Goal: Information Seeking & Learning: Understand process/instructions

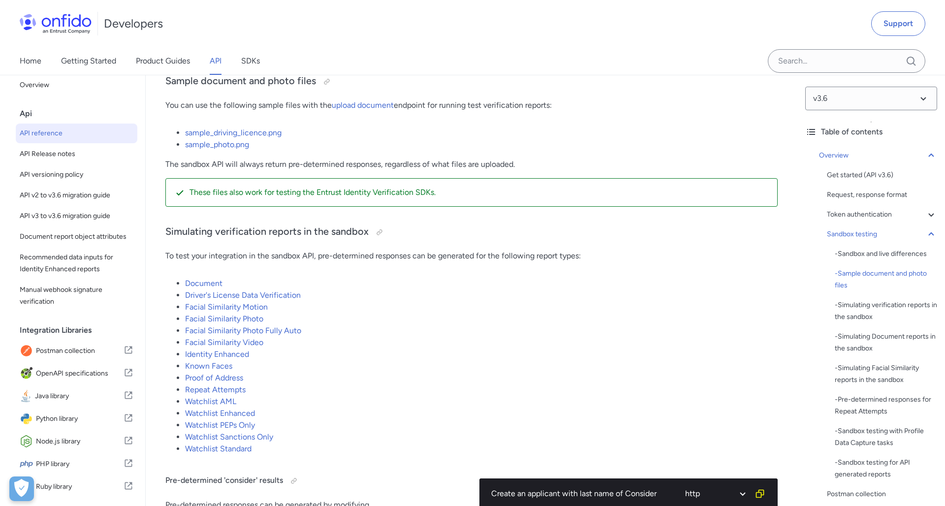
scroll to position [8, 0]
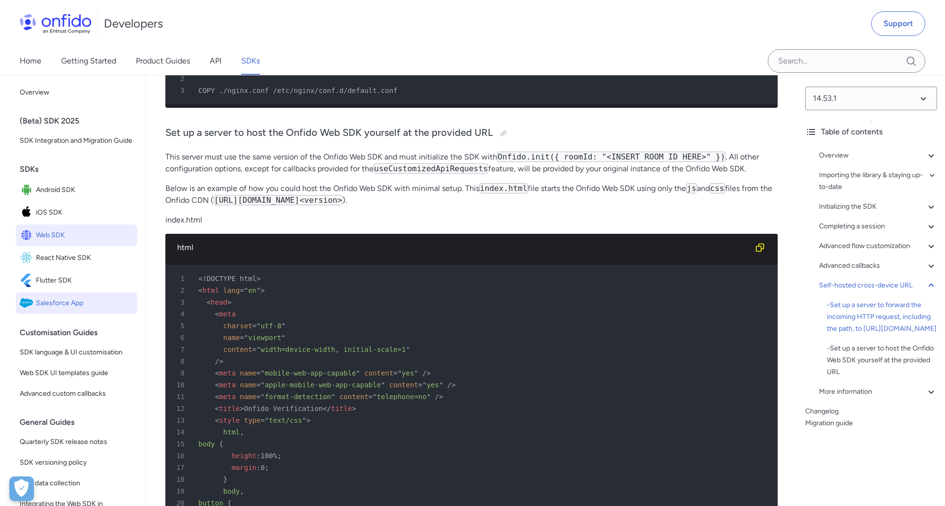
scroll to position [0, 0]
click at [57, 357] on span "SDK language & UI customisation" at bounding box center [77, 352] width 114 height 12
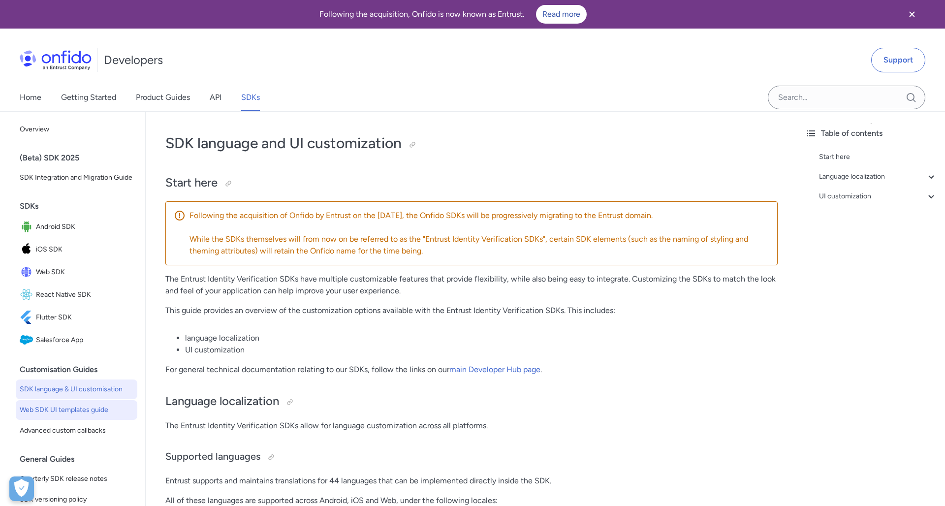
click at [78, 401] on link "Web SDK UI templates guide" at bounding box center [77, 410] width 122 height 20
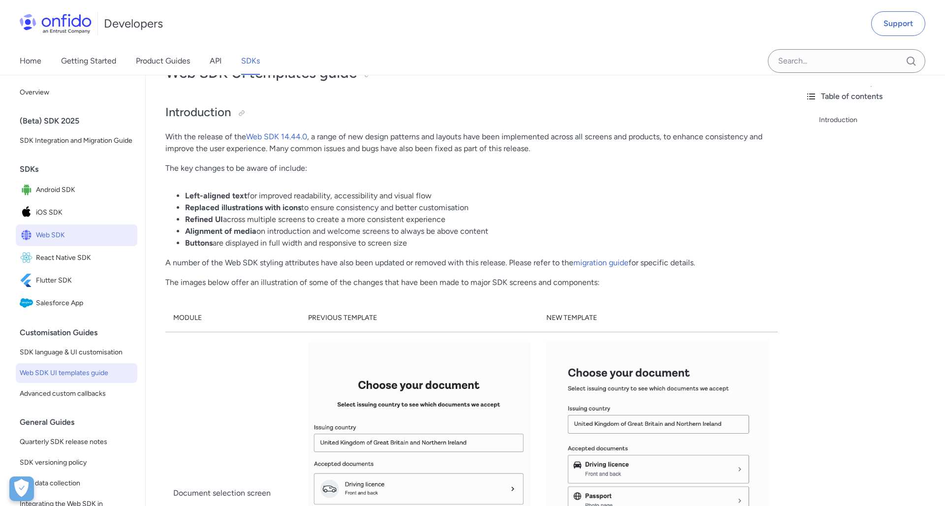
scroll to position [123, 0]
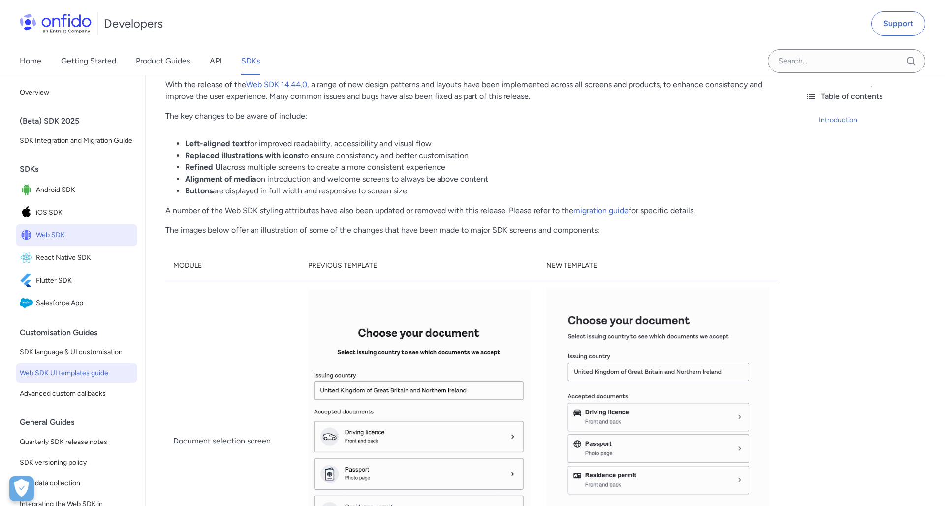
click at [347, 264] on th "Previous template" at bounding box center [419, 266] width 238 height 28
drag, startPoint x: 561, startPoint y: 265, endPoint x: 556, endPoint y: 266, distance: 4.9
click at [561, 266] on th "New template" at bounding box center [657, 266] width 239 height 28
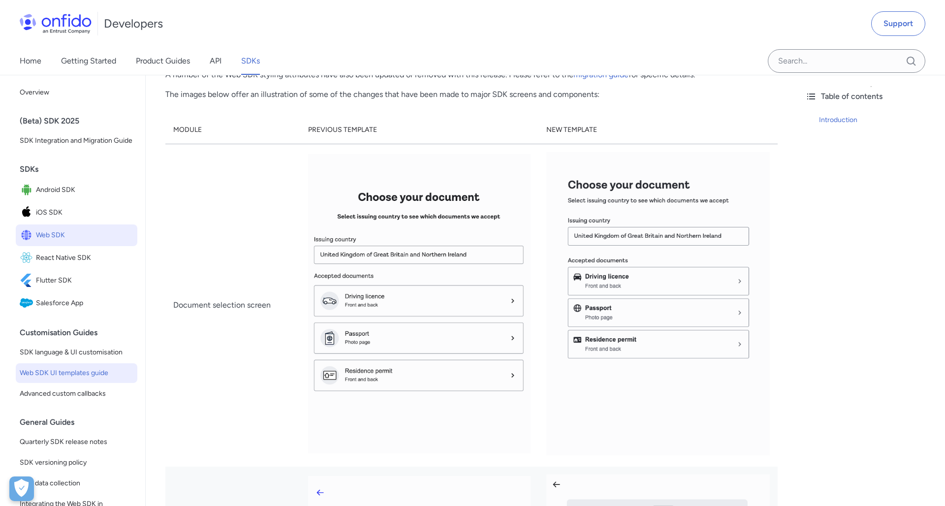
scroll to position [0, 0]
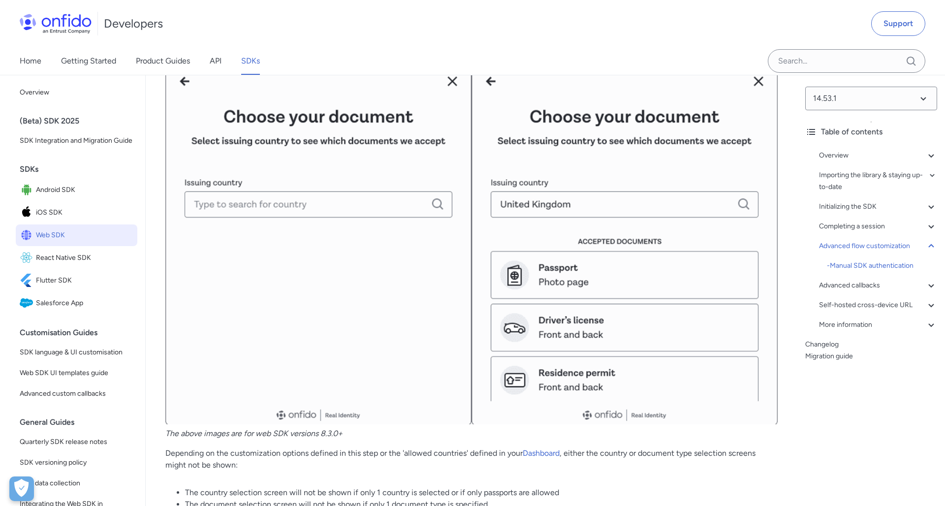
scroll to position [13254, 0]
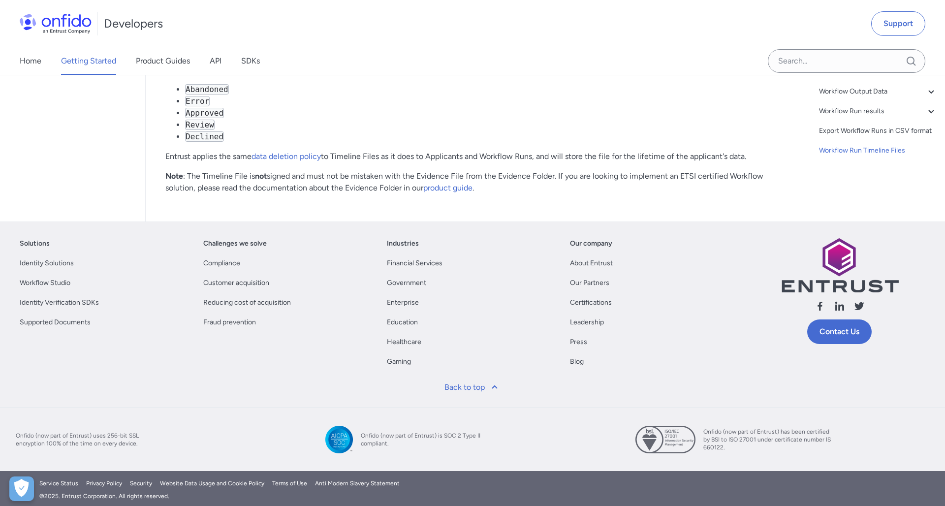
scroll to position [22766, 0]
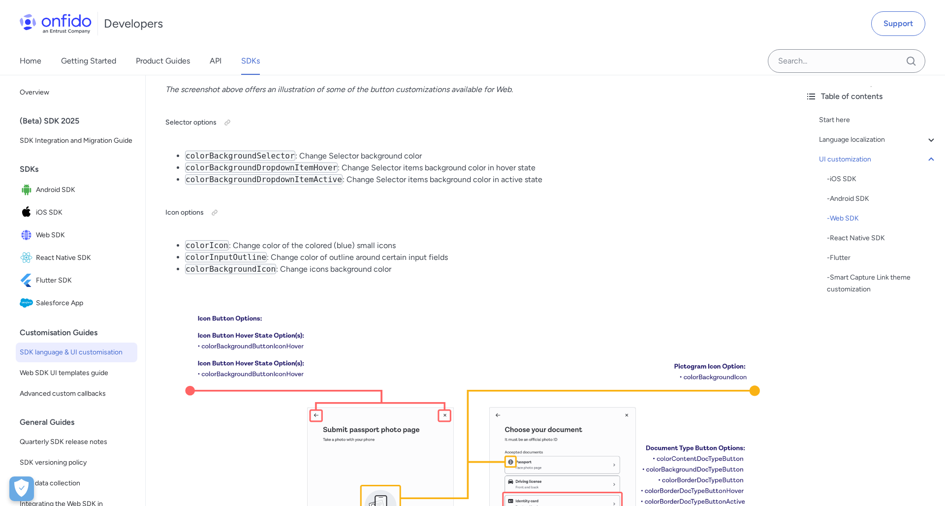
scroll to position [7645, 0]
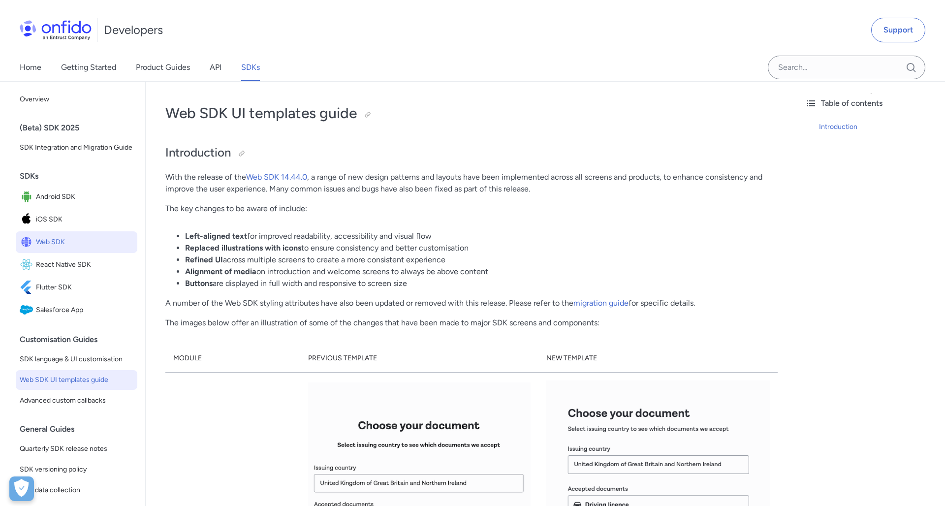
scroll to position [33, 0]
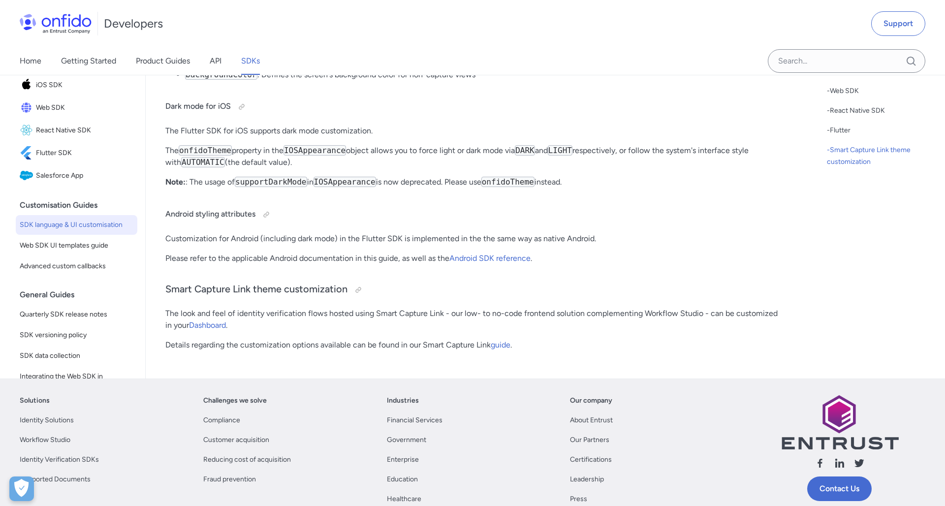
scroll to position [12846, 0]
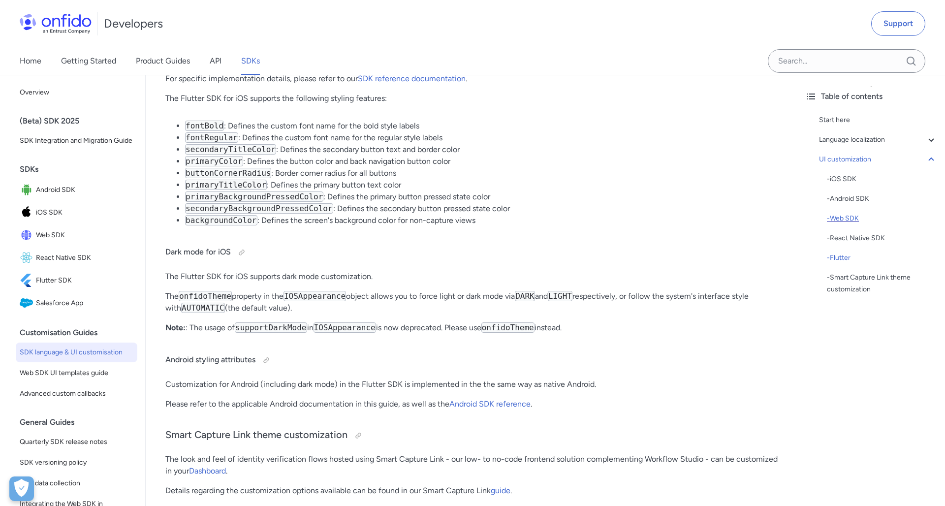
click at [843, 215] on div "- Web SDK" at bounding box center [882, 219] width 110 height 12
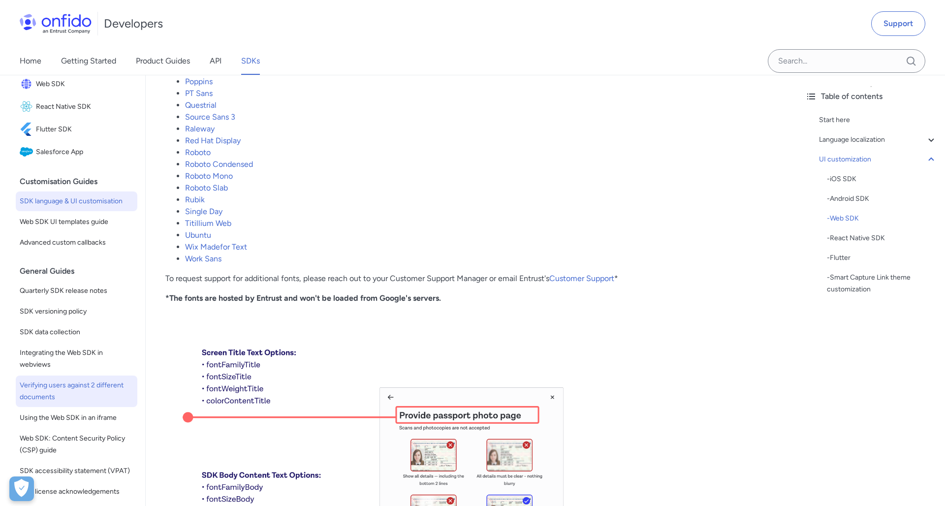
scroll to position [150, 0]
click at [88, 222] on span "Web SDK UI templates guide" at bounding box center [77, 223] width 114 height 12
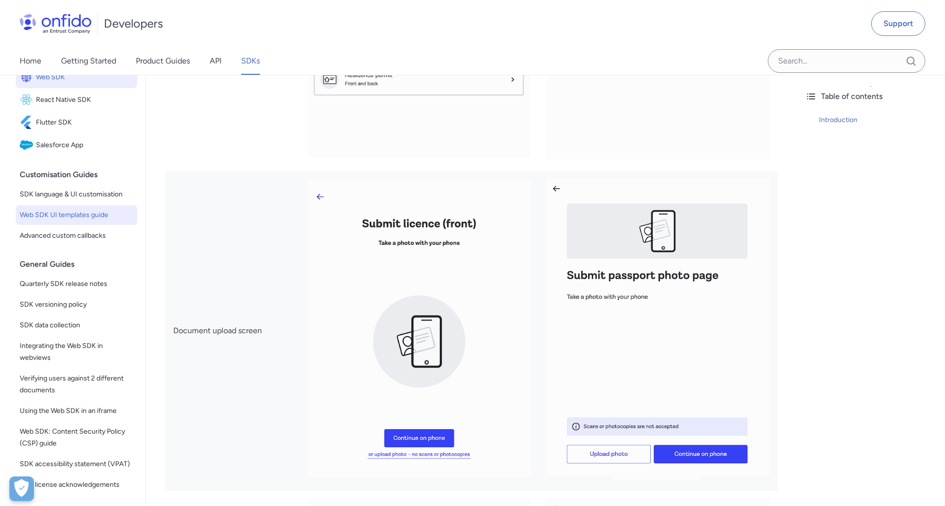
scroll to position [540, 0]
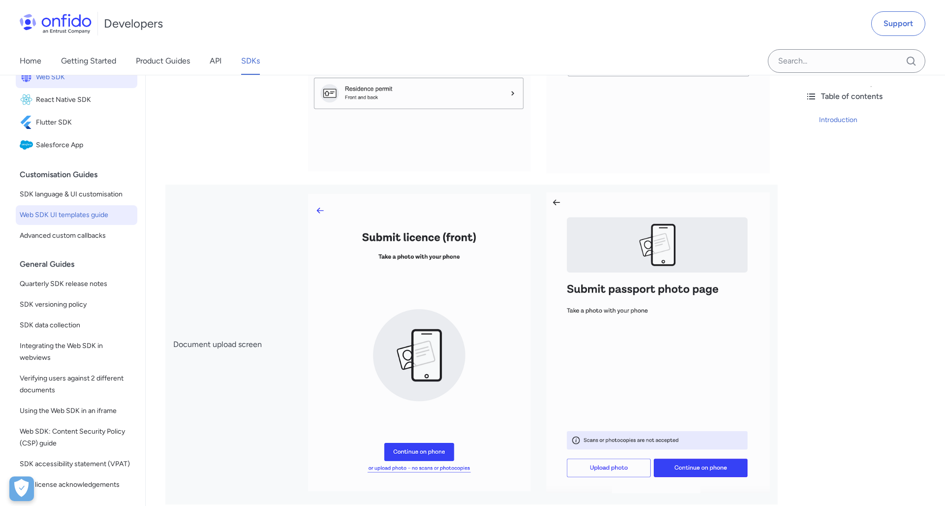
click at [352, 271] on img at bounding box center [419, 342] width 222 height 297
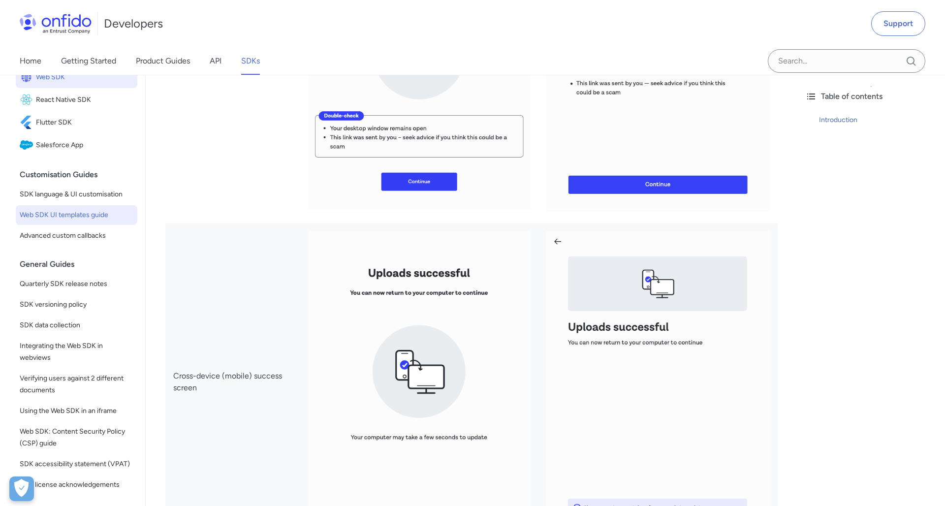
scroll to position [4333, 0]
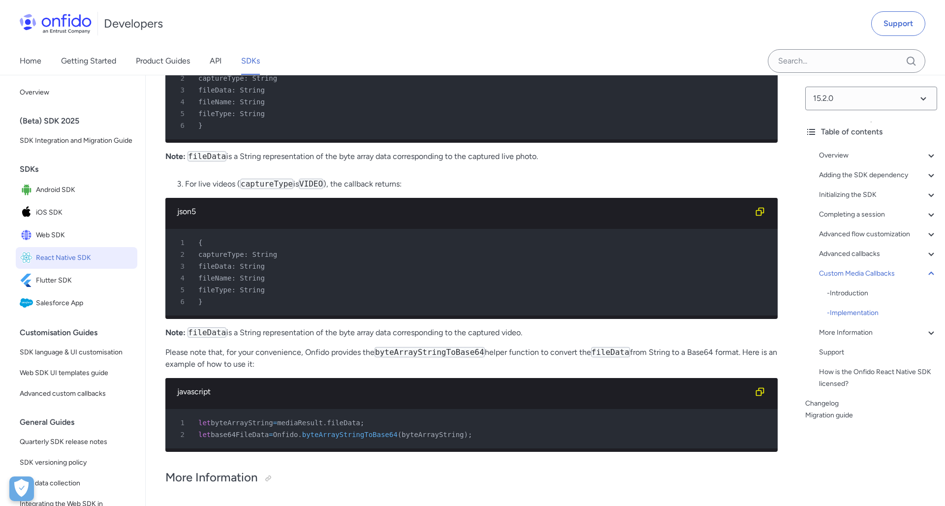
scroll to position [10868, 0]
